Goal: Transaction & Acquisition: Purchase product/service

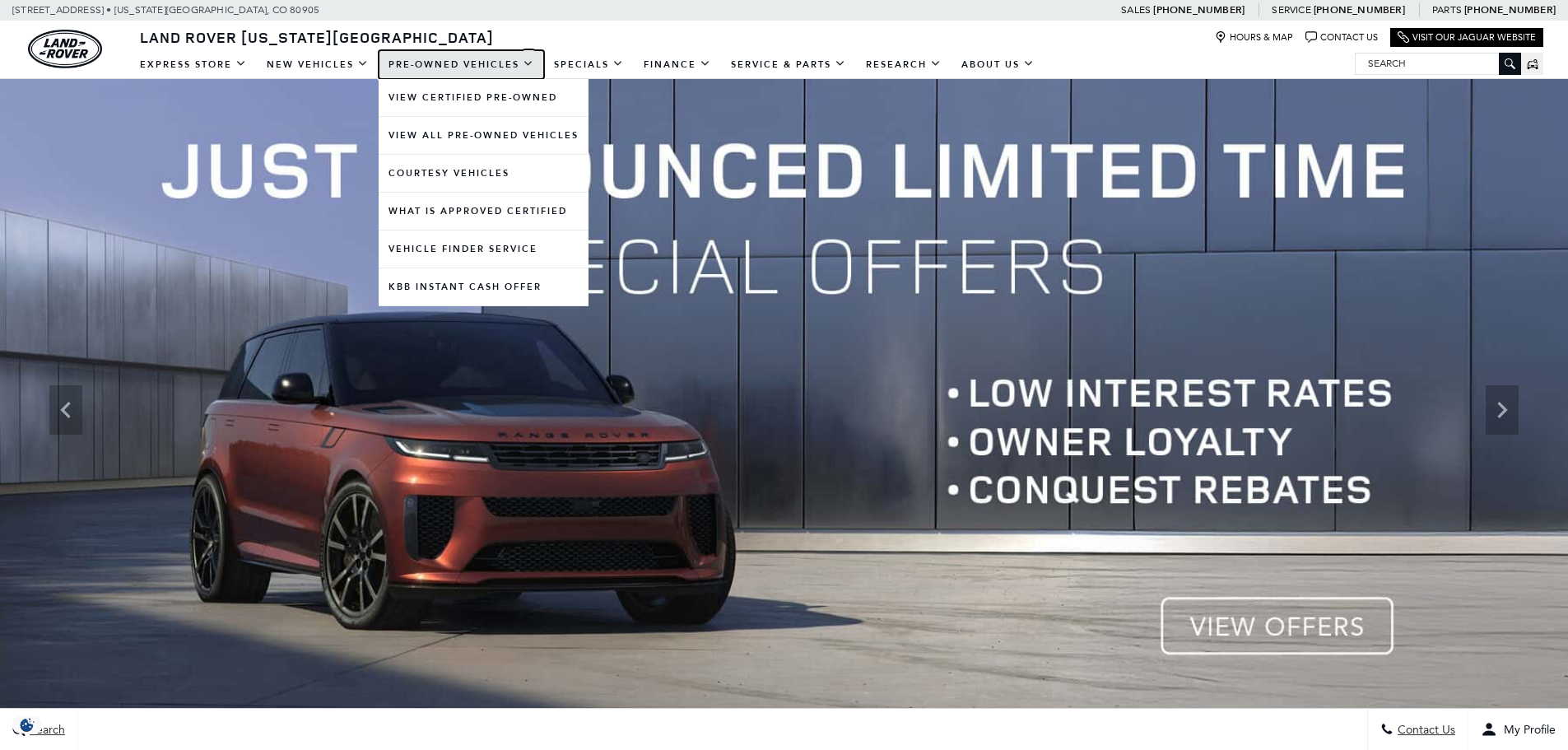
click at [453, 63] on link "Pre-Owned Vehicles" at bounding box center [461, 65] width 165 height 28
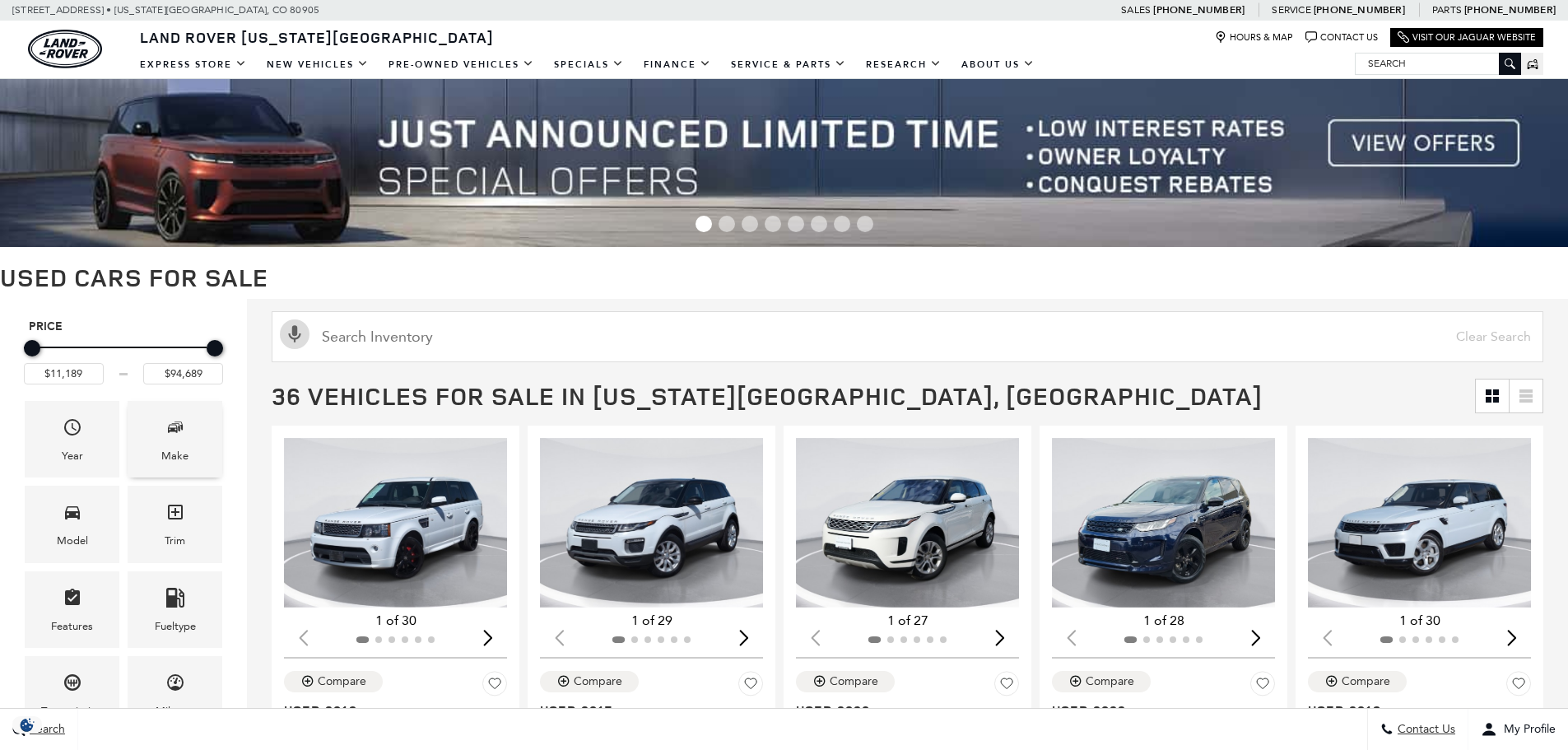
click at [186, 468] on div "Make" at bounding box center [174, 438] width 95 height 76
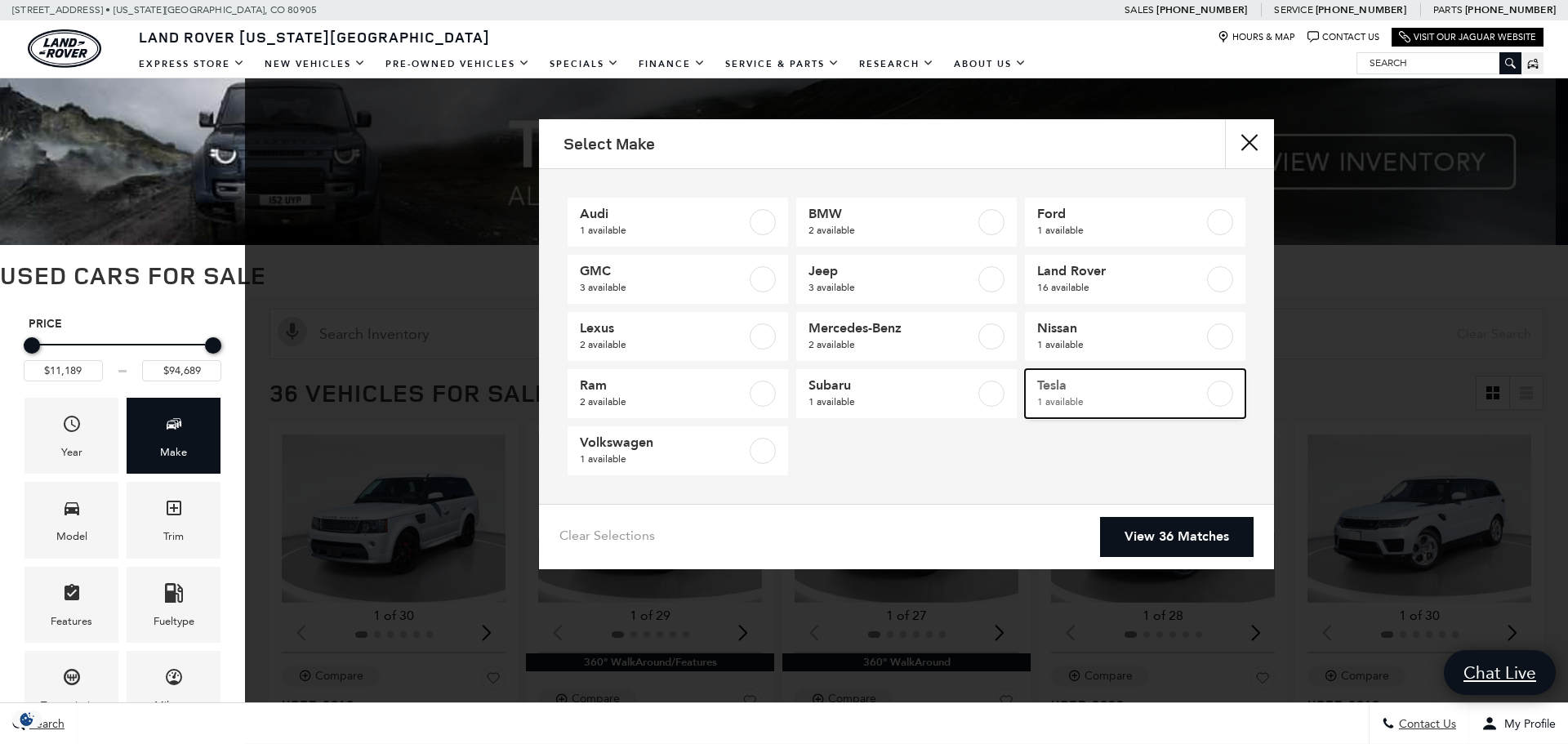
click at [1049, 386] on span "Tesla" at bounding box center [1120, 386] width 166 height 17
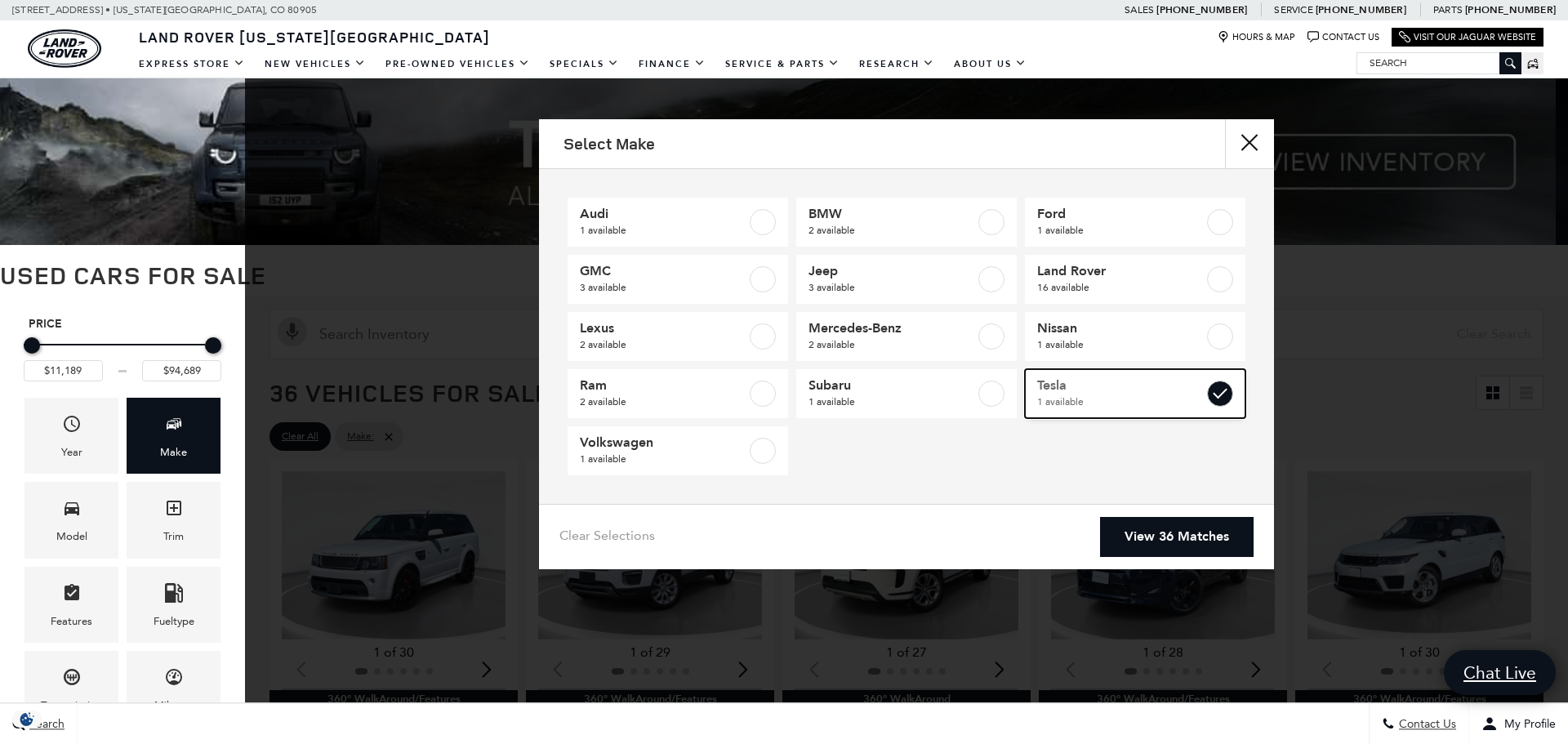
type input "$76,689"
checkbox input "true"
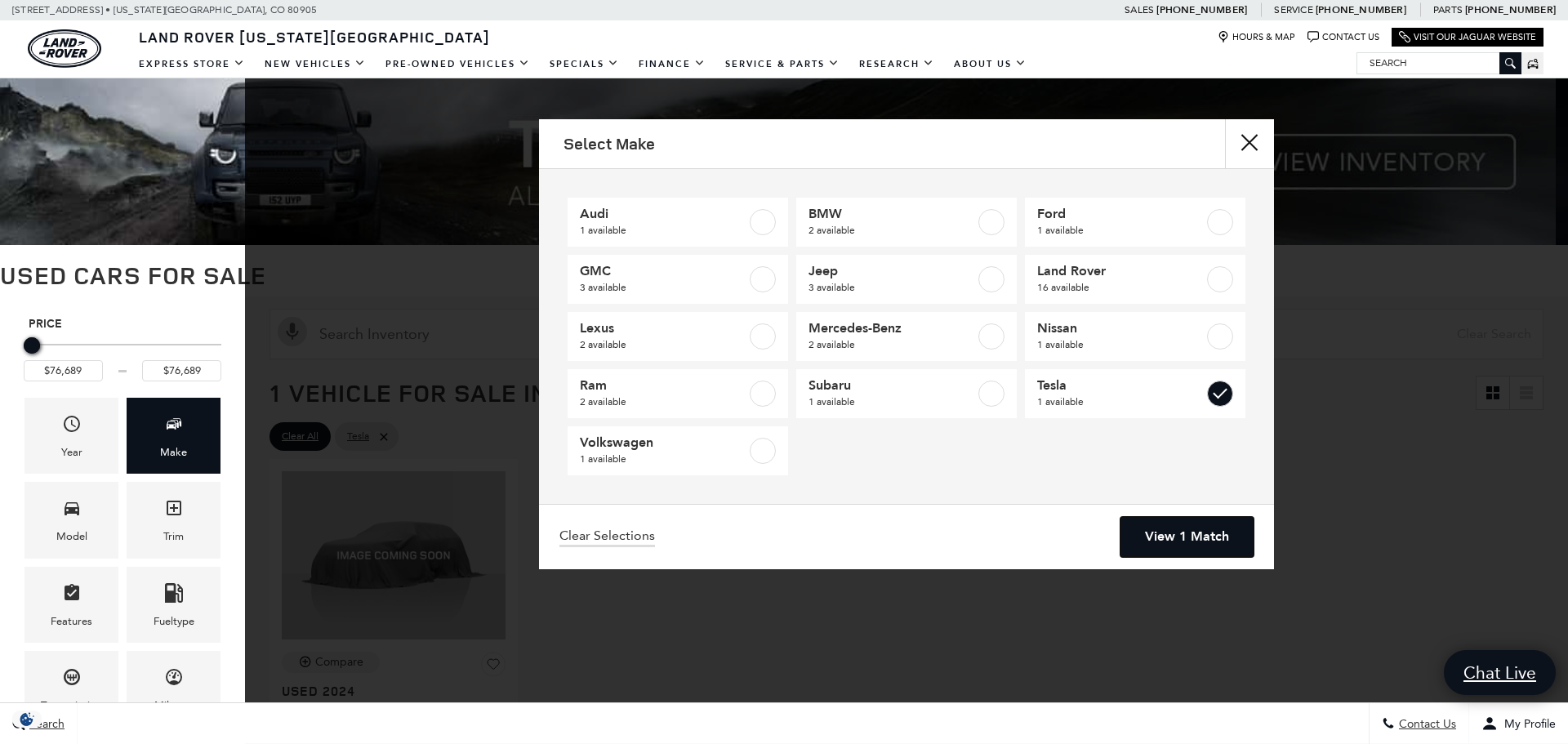
click at [1153, 528] on link "View 1 Match" at bounding box center [1187, 537] width 133 height 40
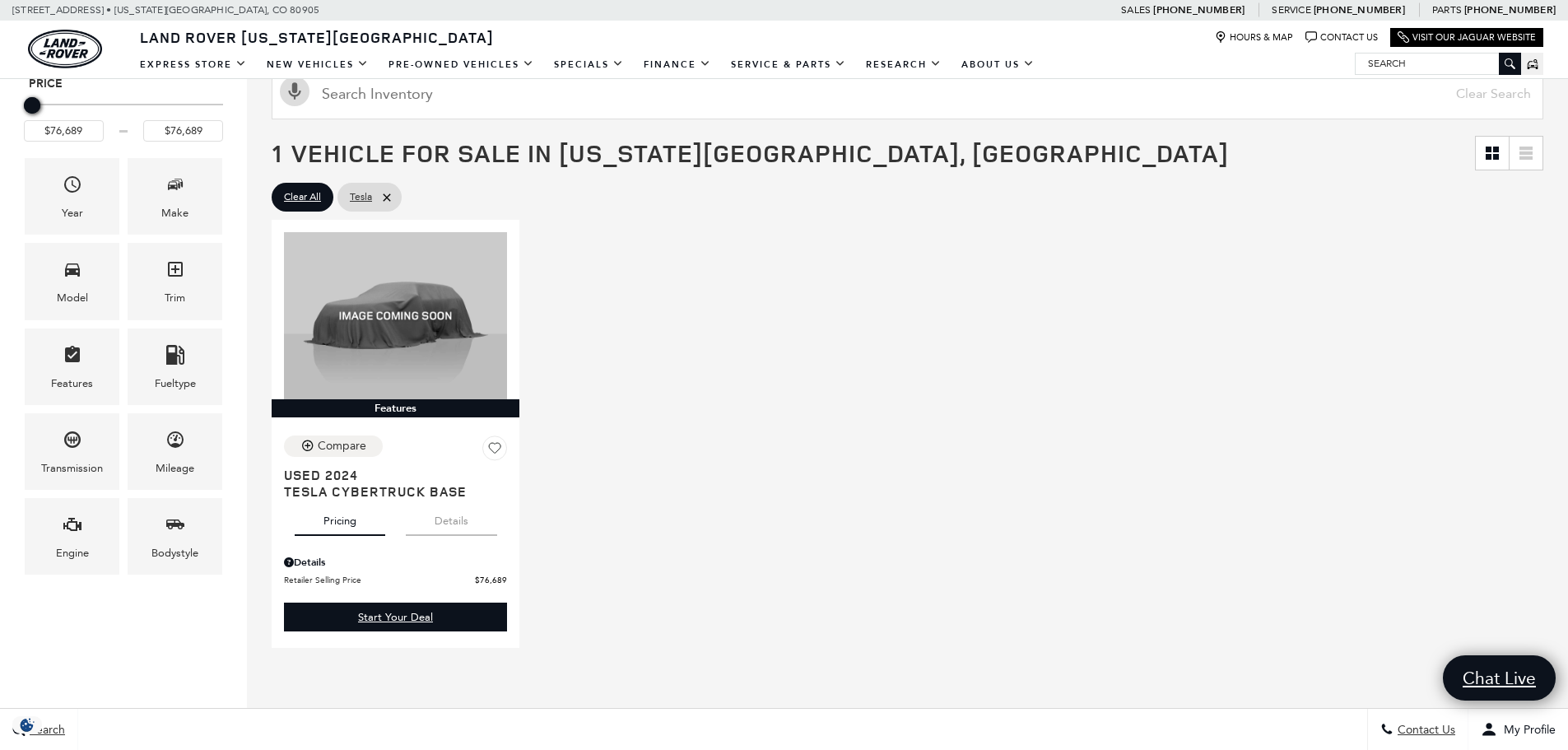
scroll to position [247, 0]
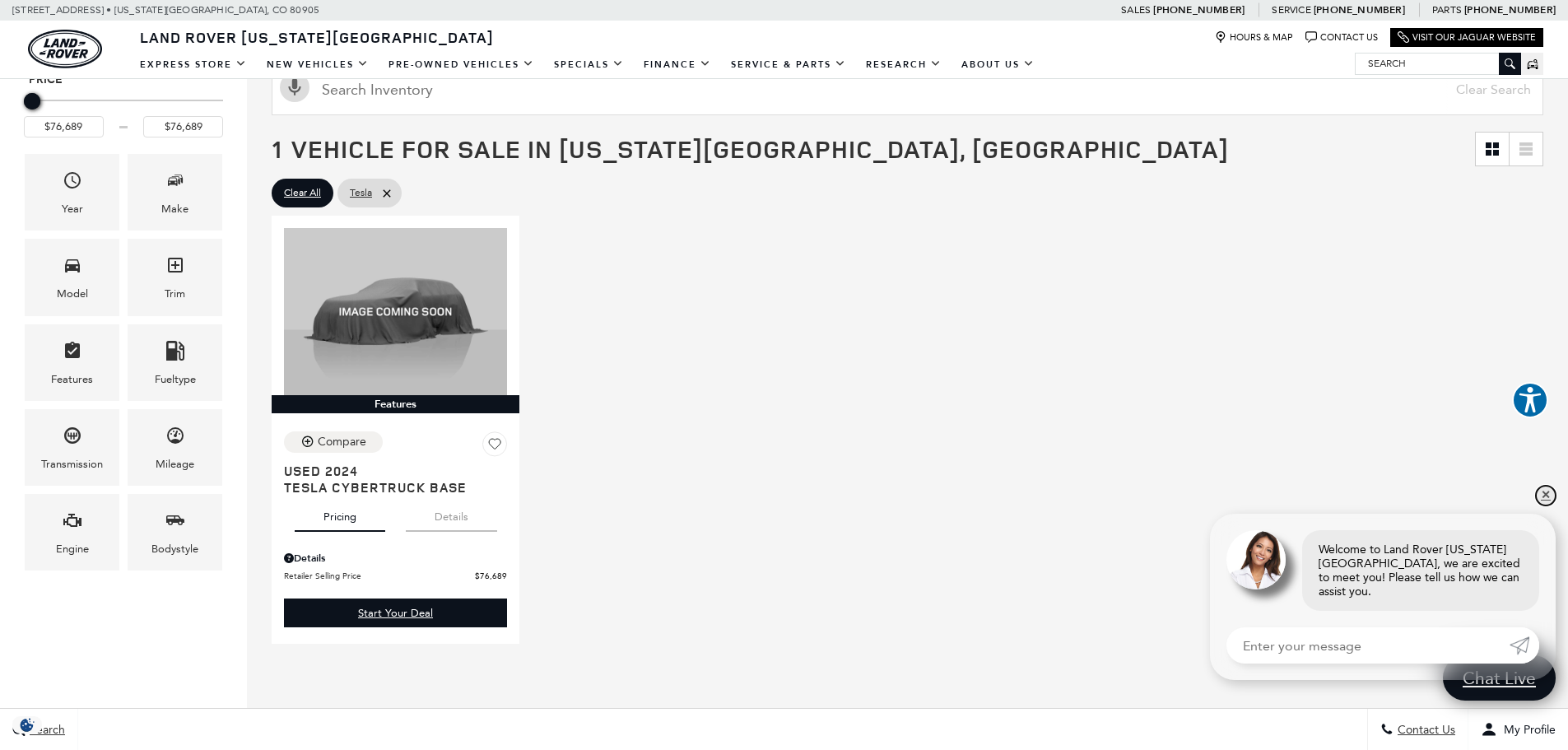
click at [1546, 505] on link "✕" at bounding box center [1545, 495] width 20 height 20
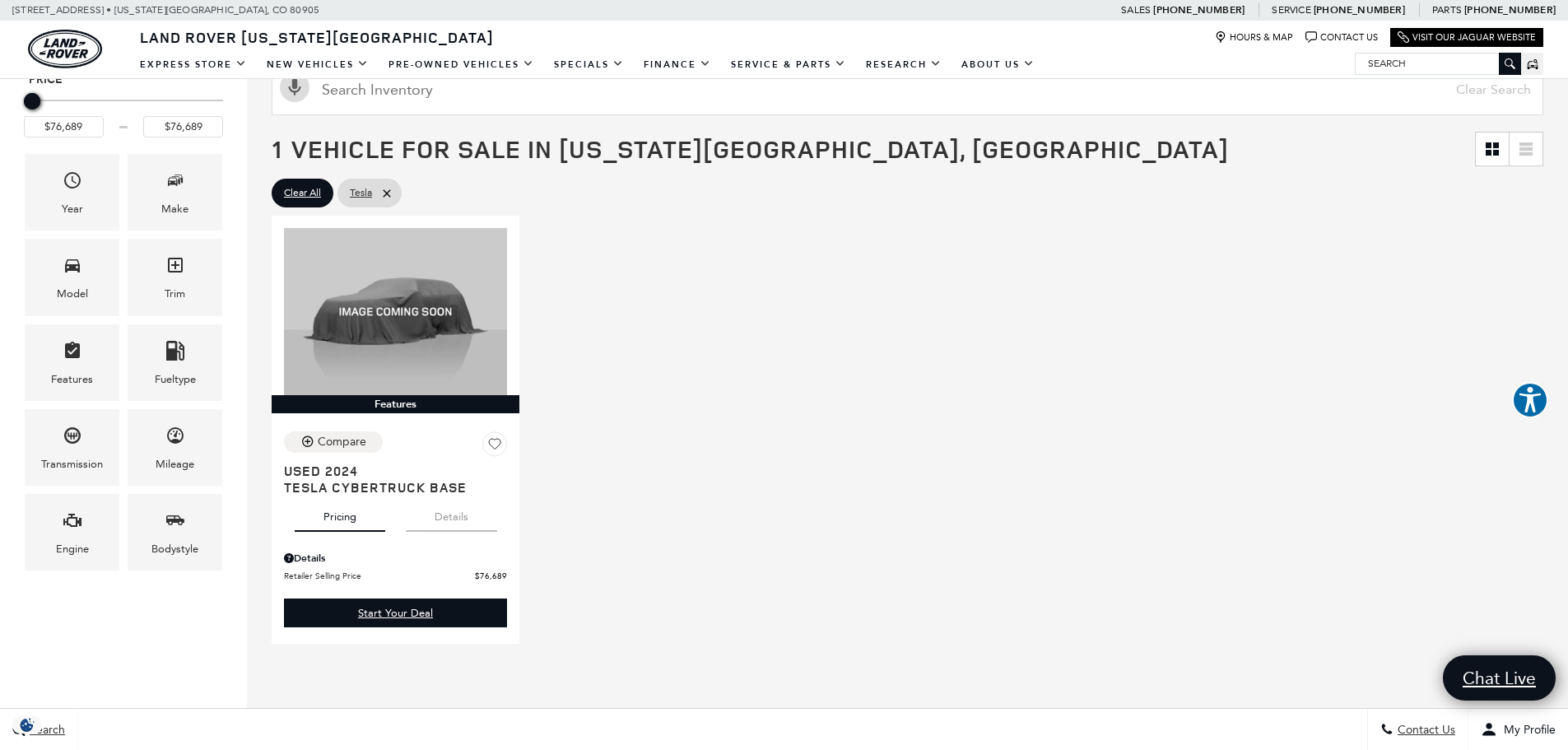
click at [1047, 404] on div "Features Compare Save This Vehicle - Used 2024 Tesla Cybertruck Base Pricing De…" at bounding box center [907, 429] width 1280 height 436
